Goal: Task Accomplishment & Management: Complete application form

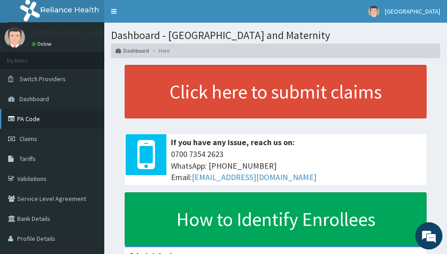
click at [34, 116] on link "PA Code" at bounding box center [52, 119] width 104 height 20
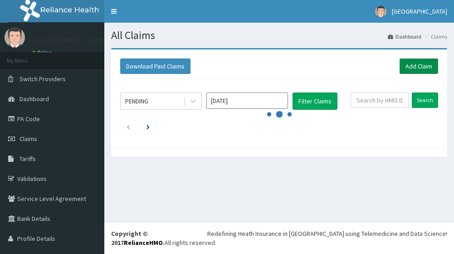
click at [420, 66] on link "Add Claim" at bounding box center [418, 65] width 39 height 15
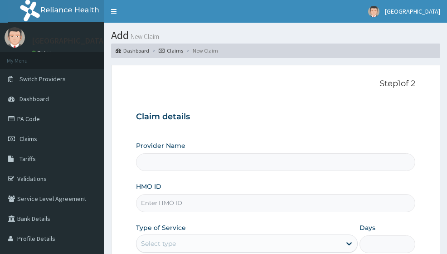
type input "Masaka Central Hospital and Maternity"
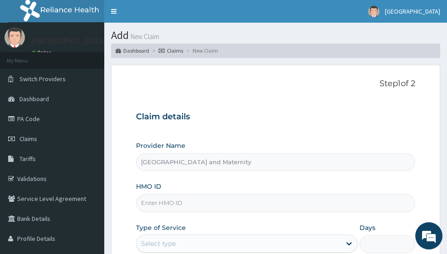
click at [197, 194] on input "HMO ID" at bounding box center [275, 203] width 279 height 18
paste input "ltr/10202/a"
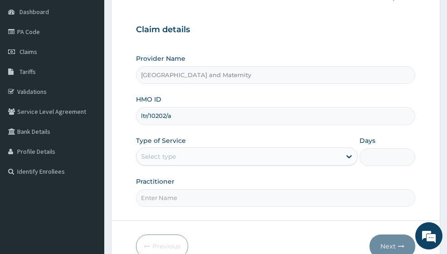
scroll to position [91, 0]
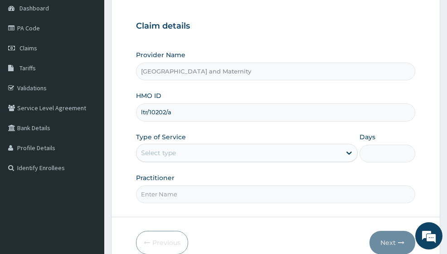
type input "ltr/10202/a"
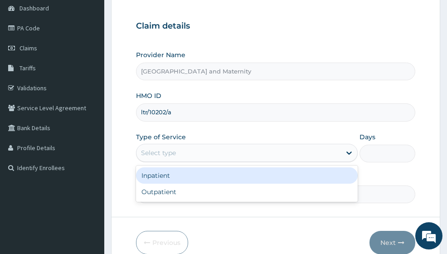
click at [203, 145] on div "Select type" at bounding box center [238, 152] width 204 height 15
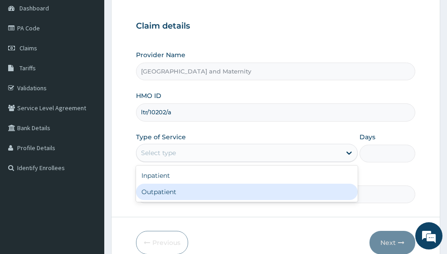
click at [196, 184] on div "Outpatient" at bounding box center [247, 192] width 222 height 16
type input "1"
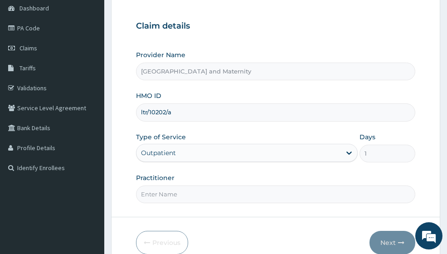
click at [252, 185] on input "Practitioner" at bounding box center [275, 194] width 279 height 18
type input "DR ANTHONY"
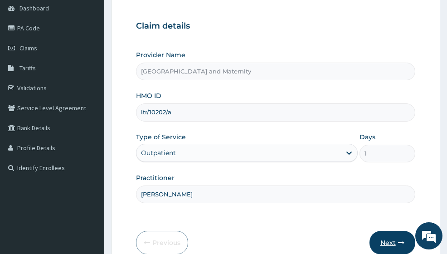
click at [389, 231] on button "Next" at bounding box center [392, 243] width 46 height 24
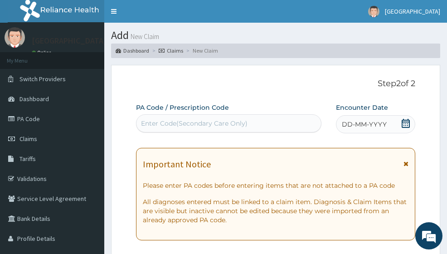
click at [232, 119] on div "Enter Code(Secondary Care Only)" at bounding box center [194, 123] width 107 height 9
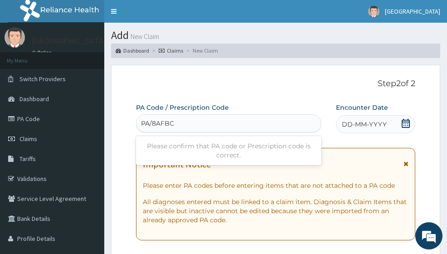
type input "PA/8AFBC9"
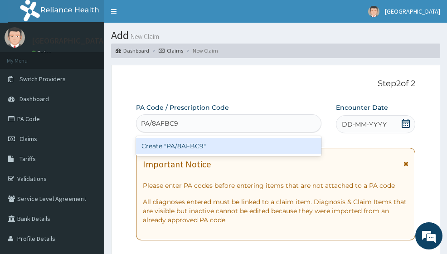
click at [205, 138] on div "Create "PA/8AFBC9"" at bounding box center [228, 146] width 185 height 16
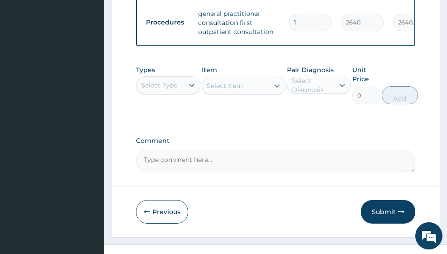
scroll to position [552, 0]
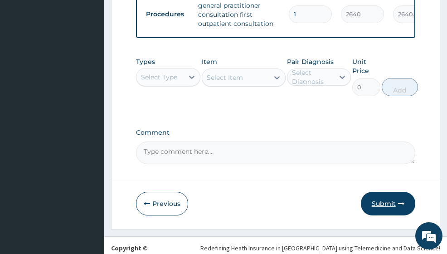
click at [373, 192] on button "Submit" at bounding box center [388, 204] width 54 height 24
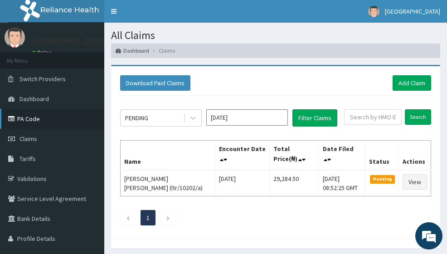
click at [34, 121] on link "PA Code" at bounding box center [52, 119] width 104 height 20
